Goal: Transaction & Acquisition: Purchase product/service

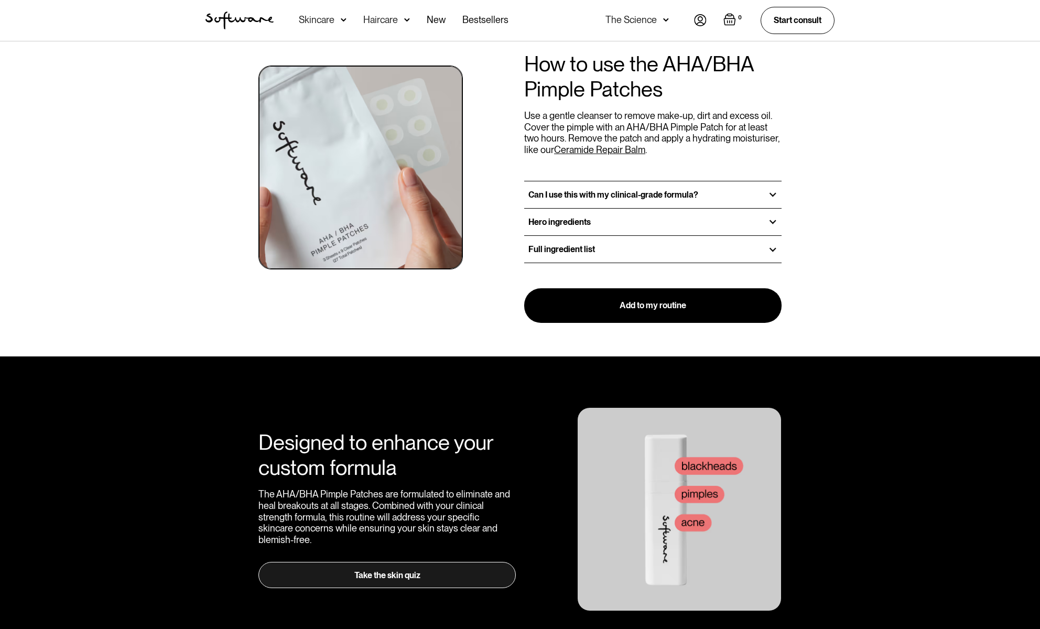
scroll to position [1193, 0]
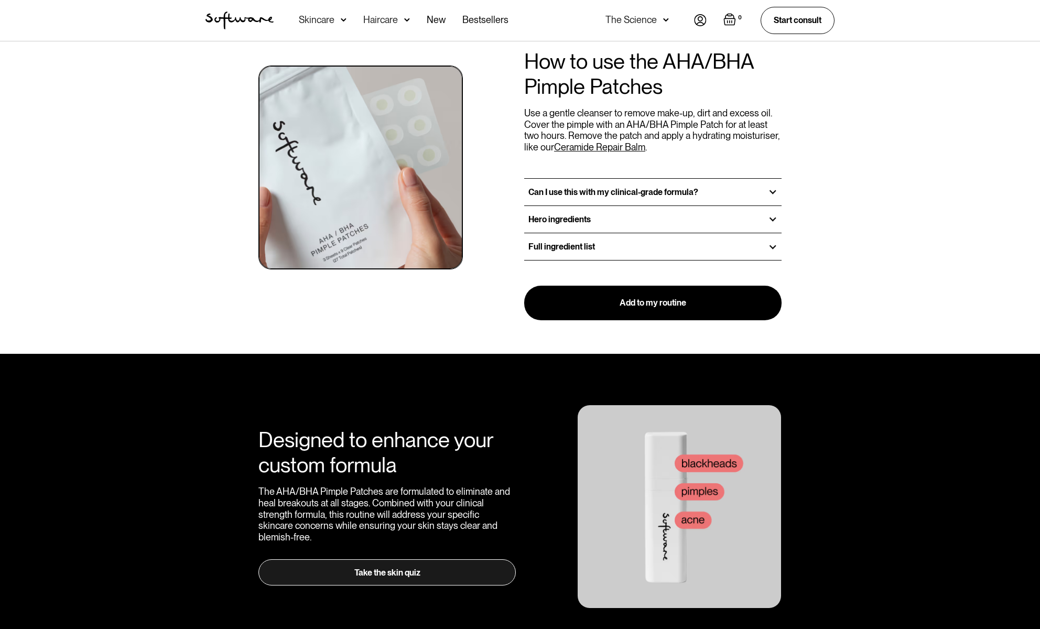
click at [571, 179] on div "Can I use this with my clinical-grade formula?" at bounding box center [652, 192] width 257 height 27
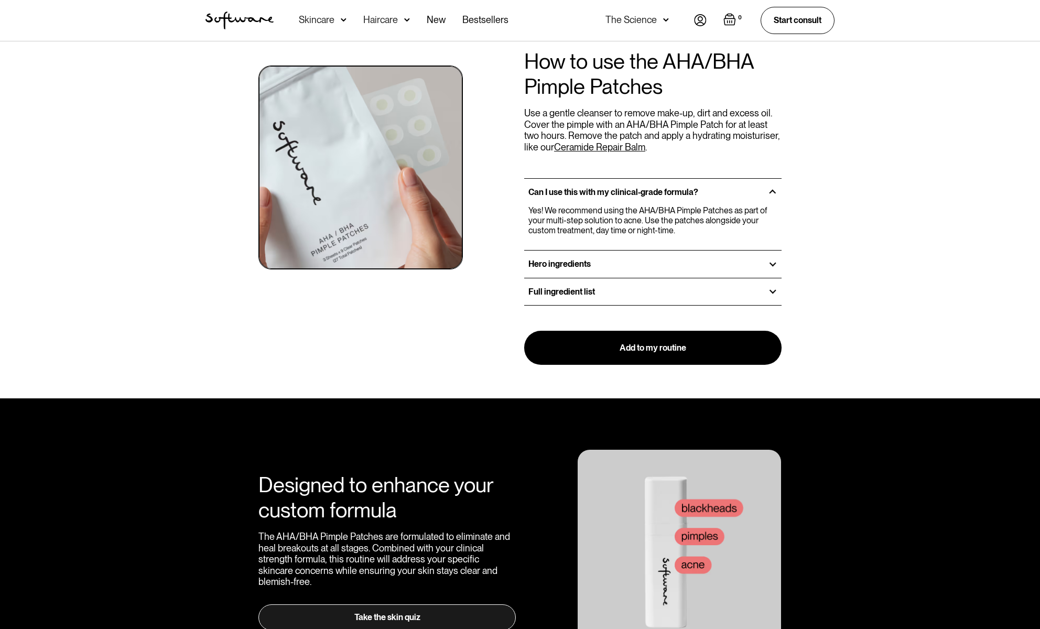
click at [571, 179] on div "Can I use this with my clinical-grade formula?" at bounding box center [652, 192] width 257 height 27
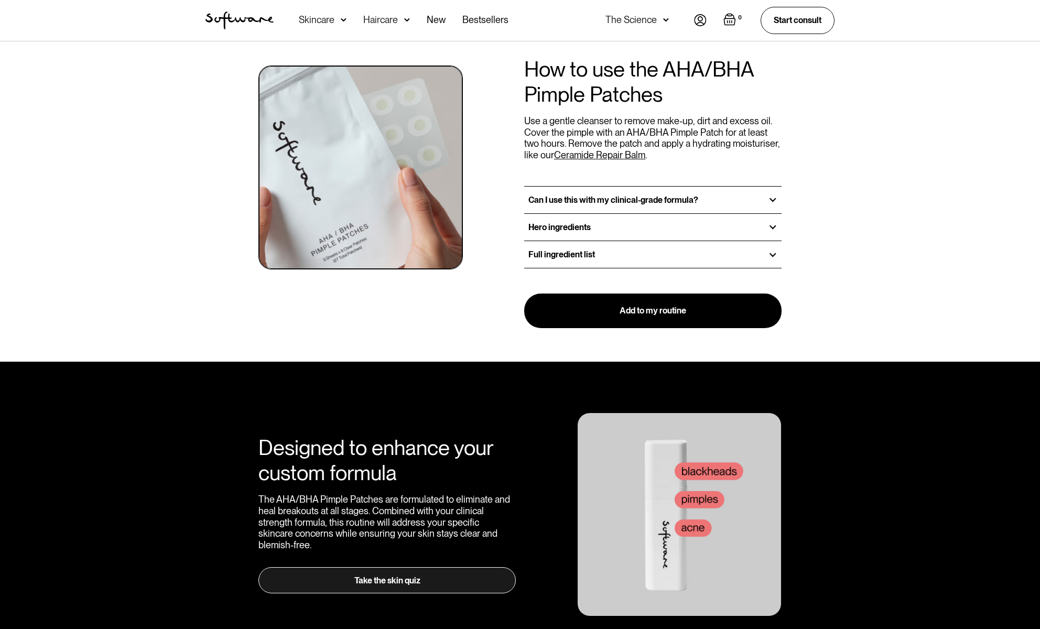
scroll to position [1183, 0]
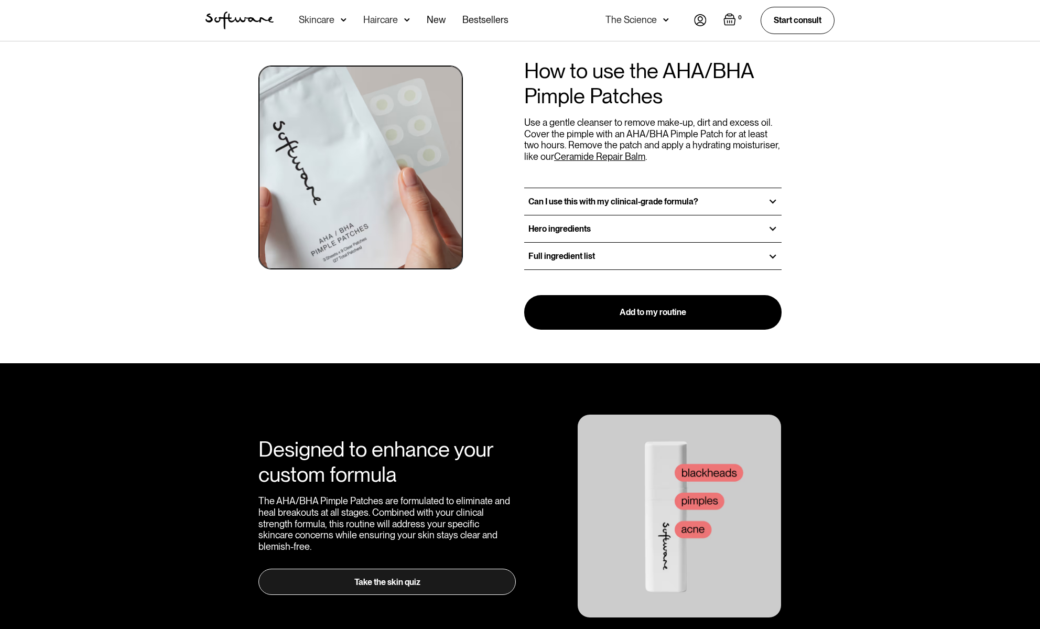
click at [573, 251] on h3 "Full ingredient list" at bounding box center [561, 256] width 67 height 10
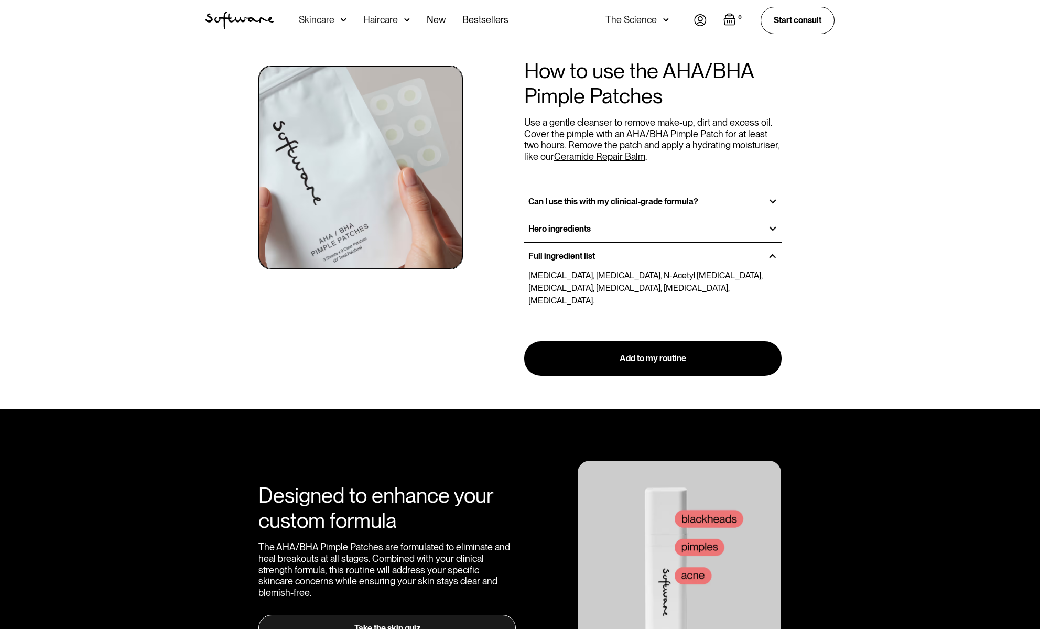
click at [573, 251] on h3 "Full ingredient list" at bounding box center [561, 256] width 67 height 10
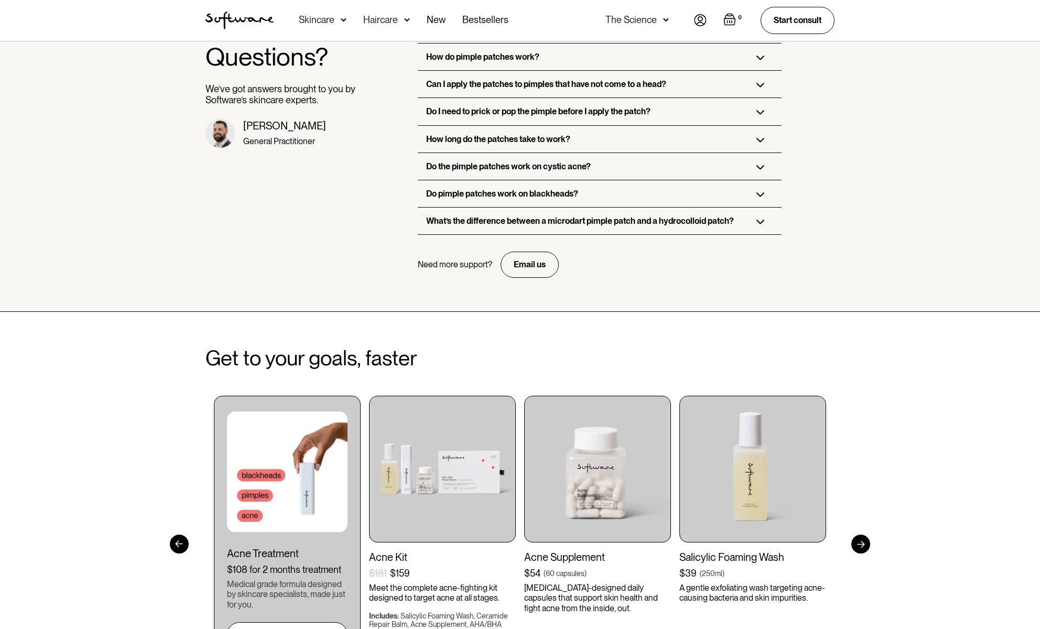
scroll to position [1844, 0]
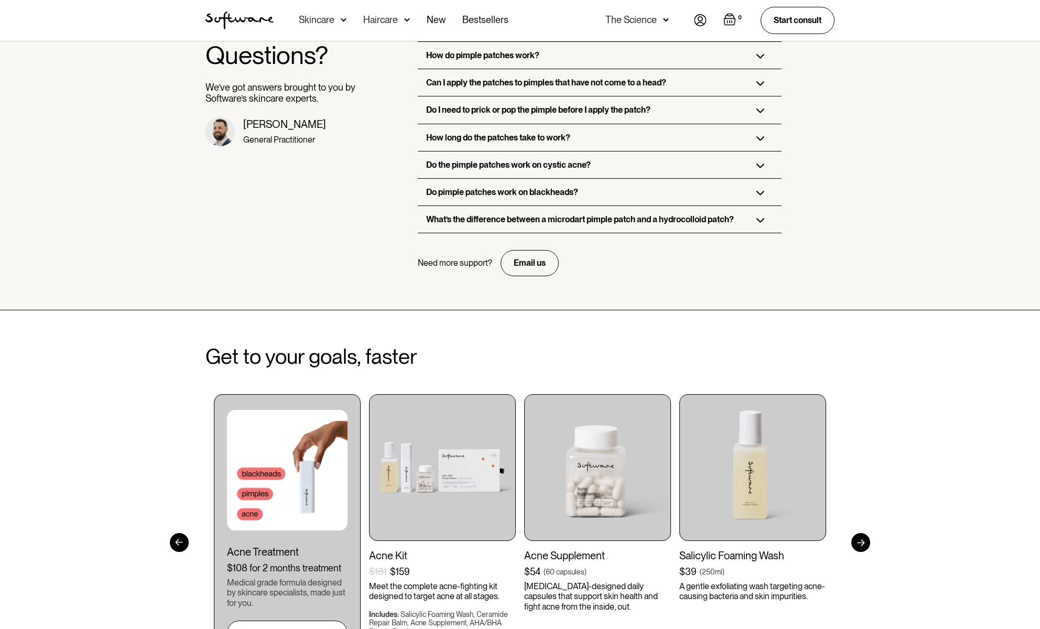
click at [463, 214] on h3 "What’s the difference between a microdart pimple patch and a hydrocolloid patch?" at bounding box center [580, 219] width 308 height 10
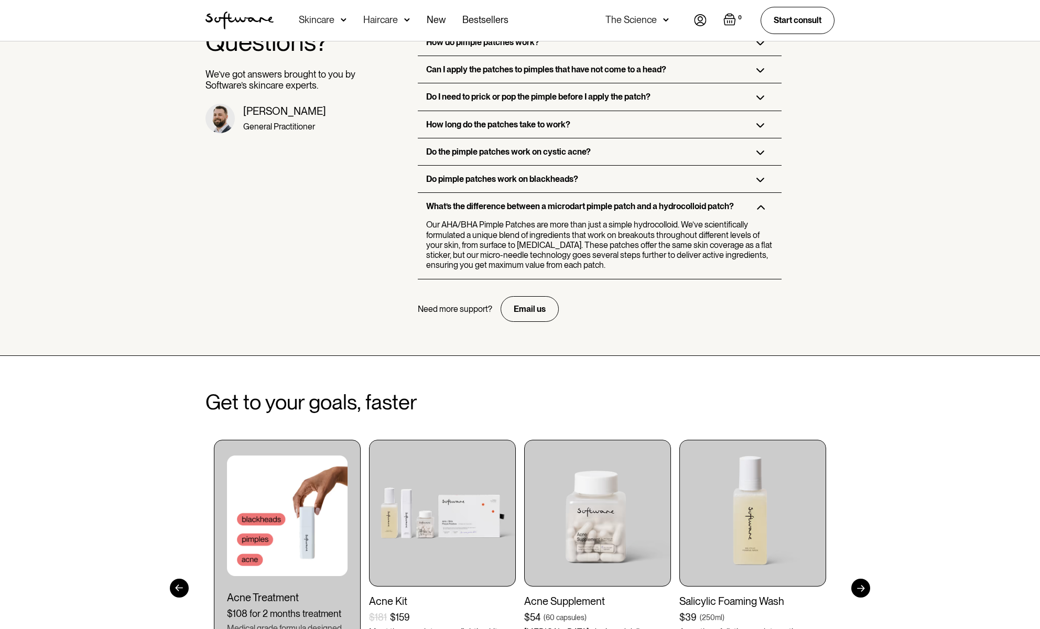
scroll to position [1859, 0]
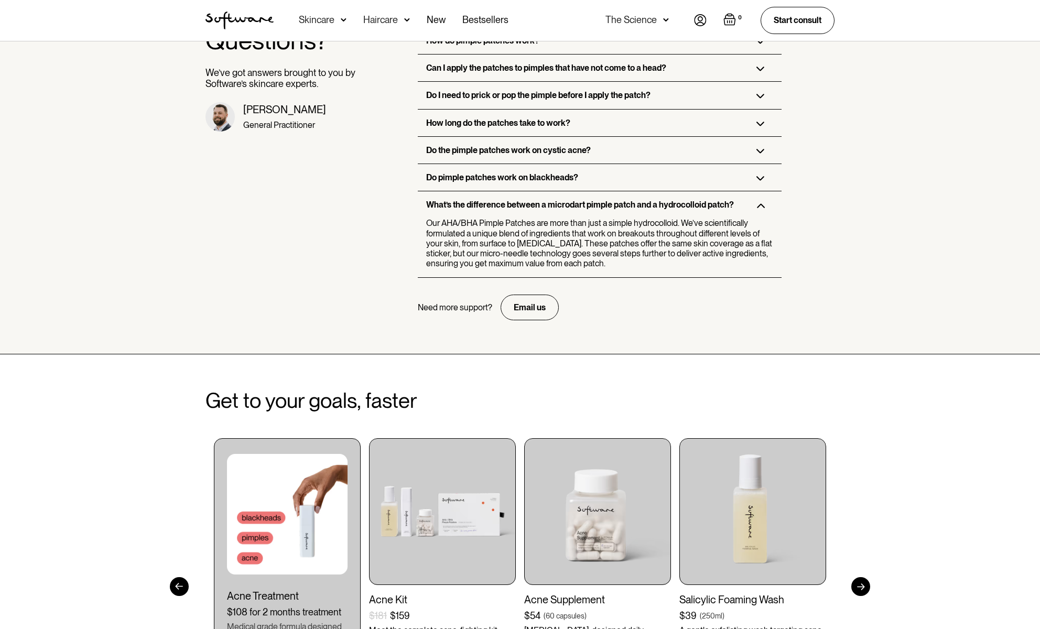
click at [528, 191] on div "What’s the difference between a microdart pimple patch and a hydrocolloid patch?" at bounding box center [599, 204] width 363 height 27
